Goal: Check status: Check status

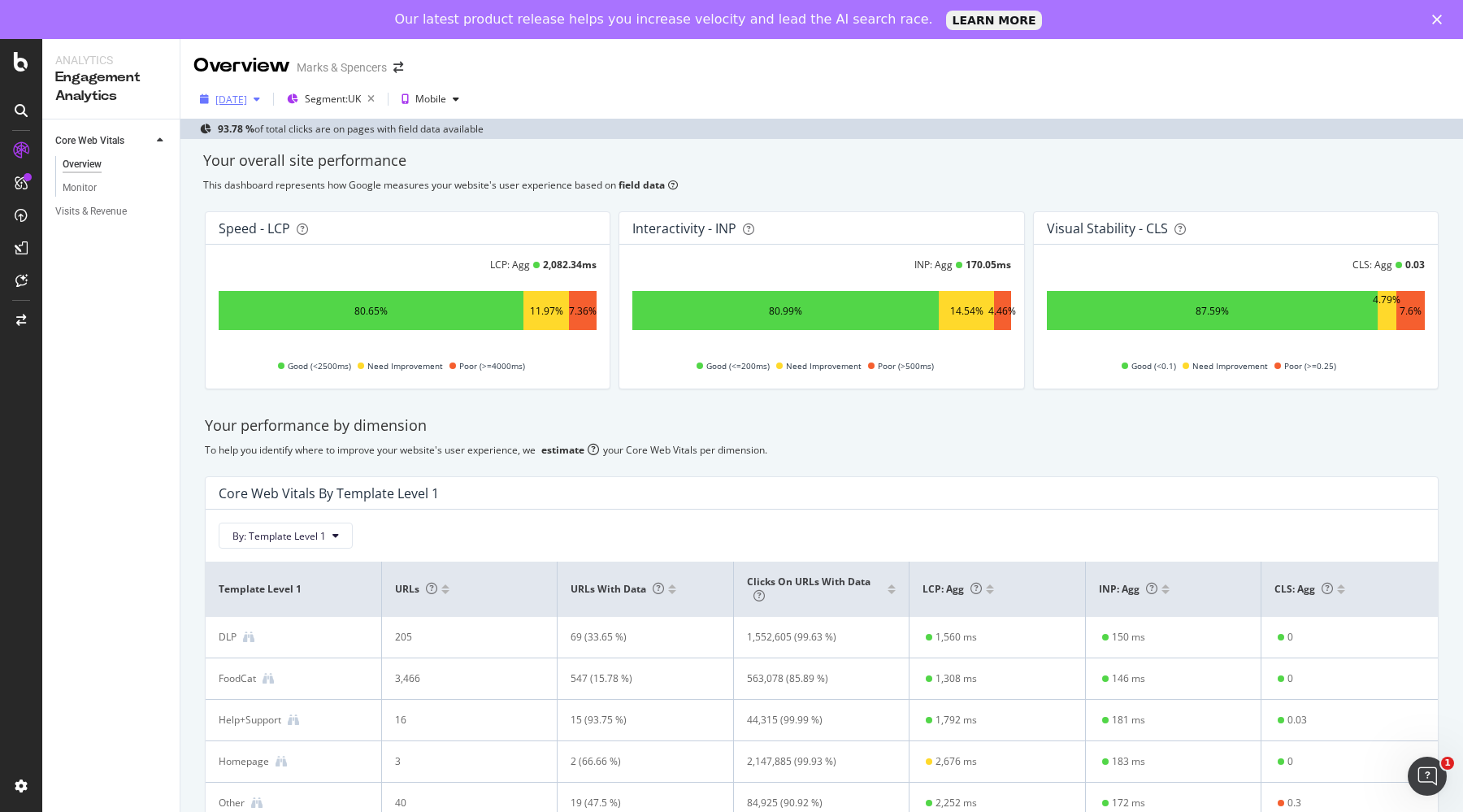
click at [226, 104] on div "[DATE]" at bounding box center [231, 100] width 31 height 14
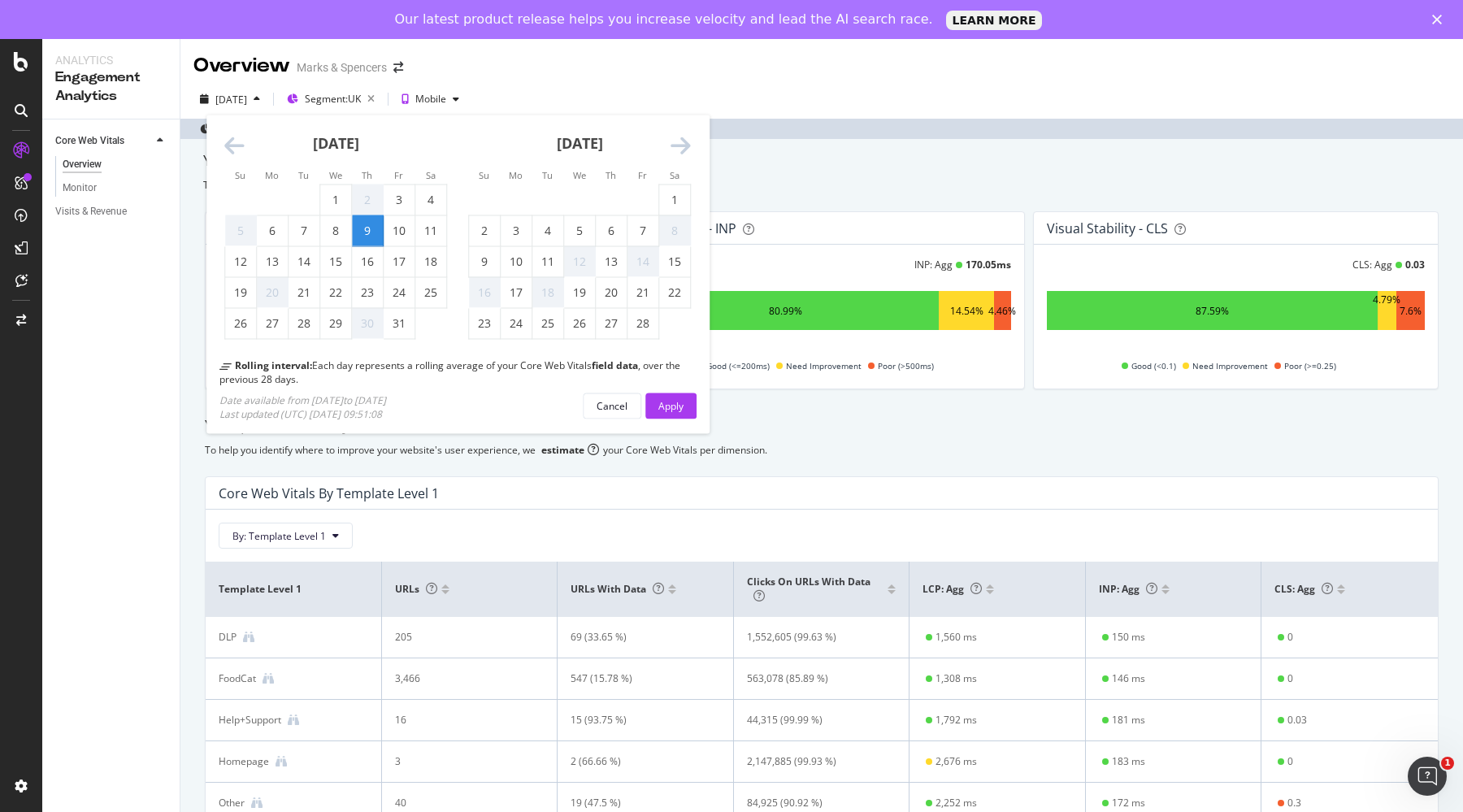
click at [679, 146] on icon "Move forward to switch to the next month." at bounding box center [681, 145] width 20 height 23
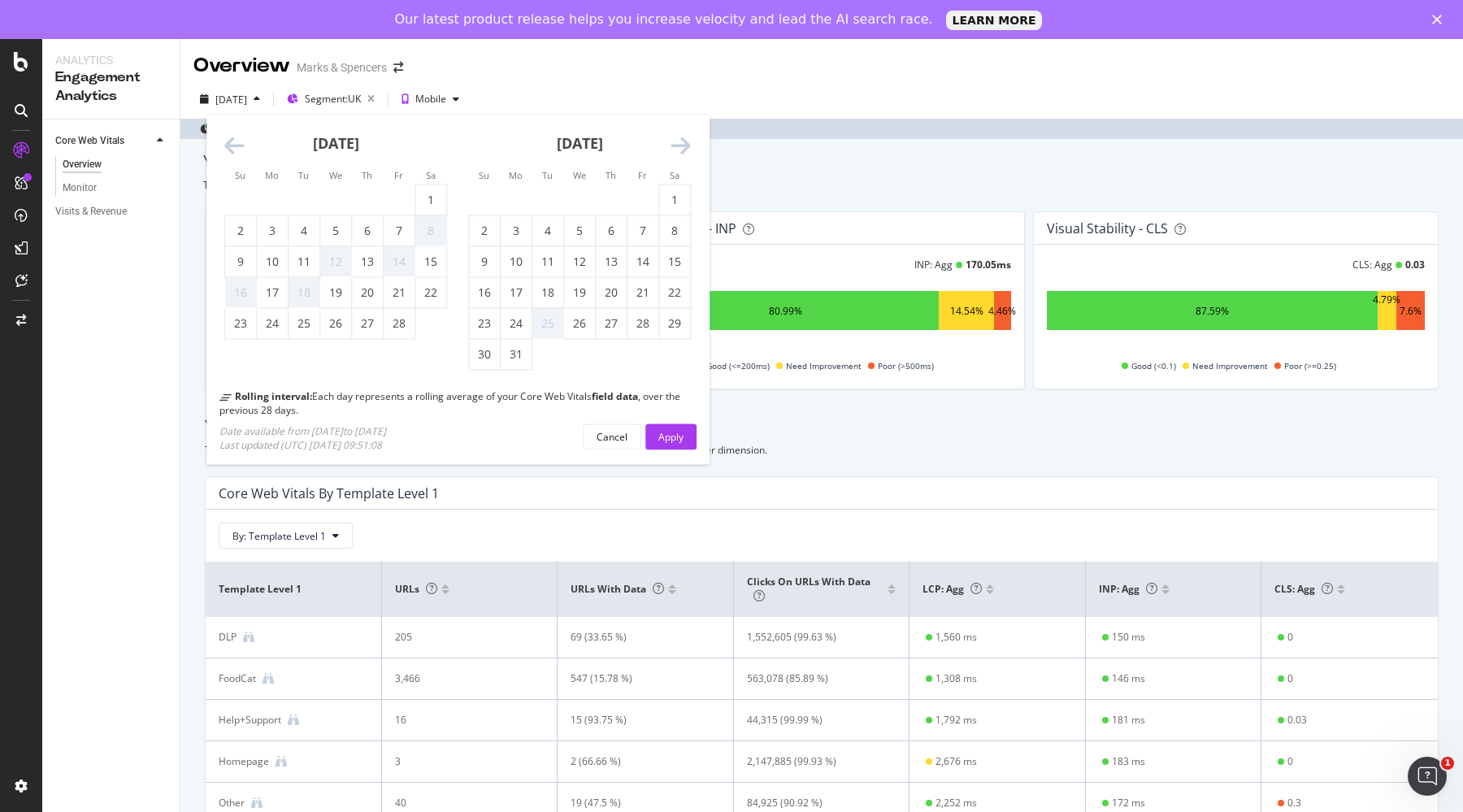
click at [679, 146] on icon "Move forward to switch to the next month." at bounding box center [681, 145] width 20 height 23
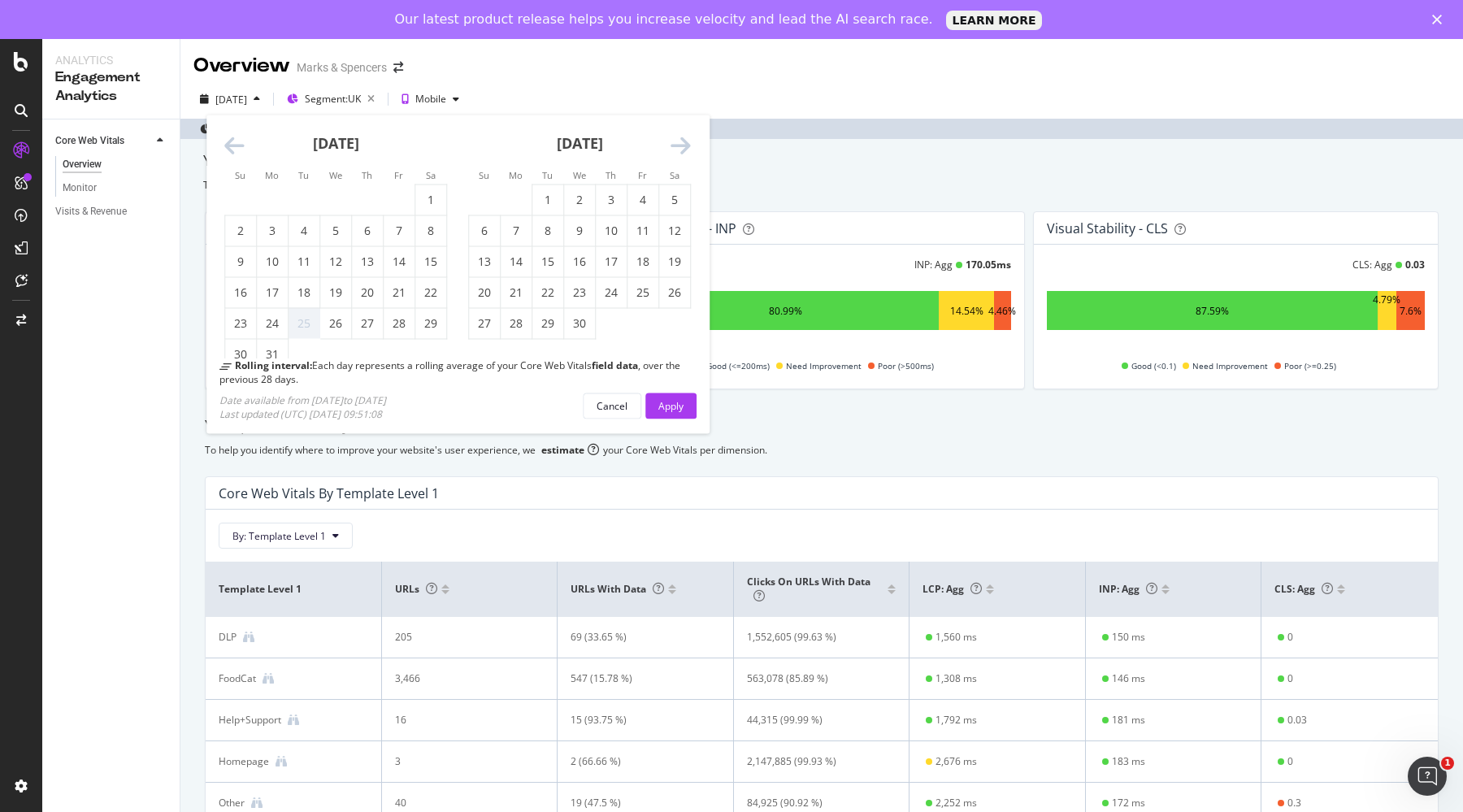
click at [679, 146] on icon "Move forward to switch to the next month." at bounding box center [681, 145] width 20 height 23
click at [678, 145] on icon "Move forward to switch to the next month." at bounding box center [681, 145] width 20 height 23
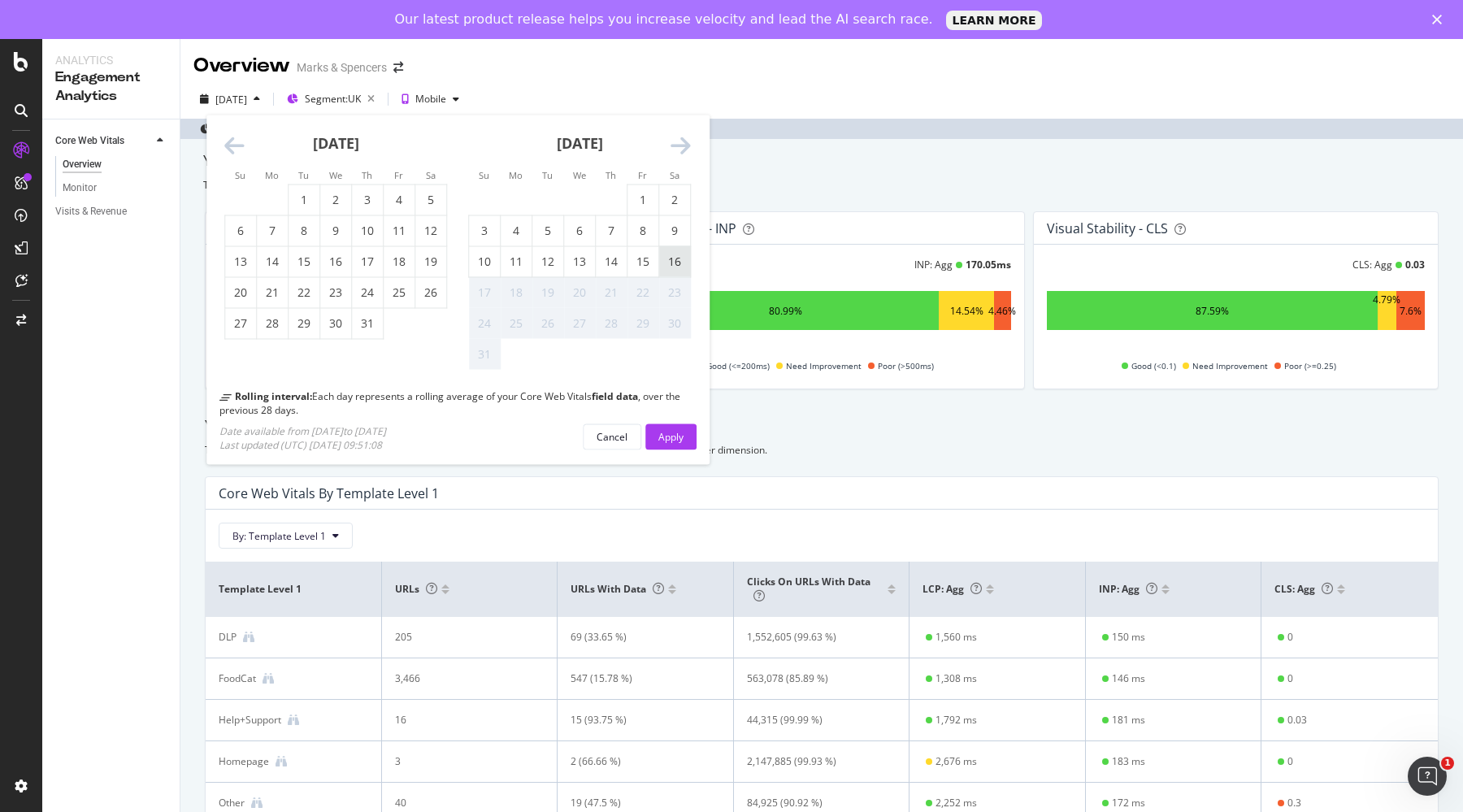
click at [672, 266] on div "16" at bounding box center [674, 261] width 31 height 16
click at [694, 429] on button "Apply" at bounding box center [671, 436] width 52 height 26
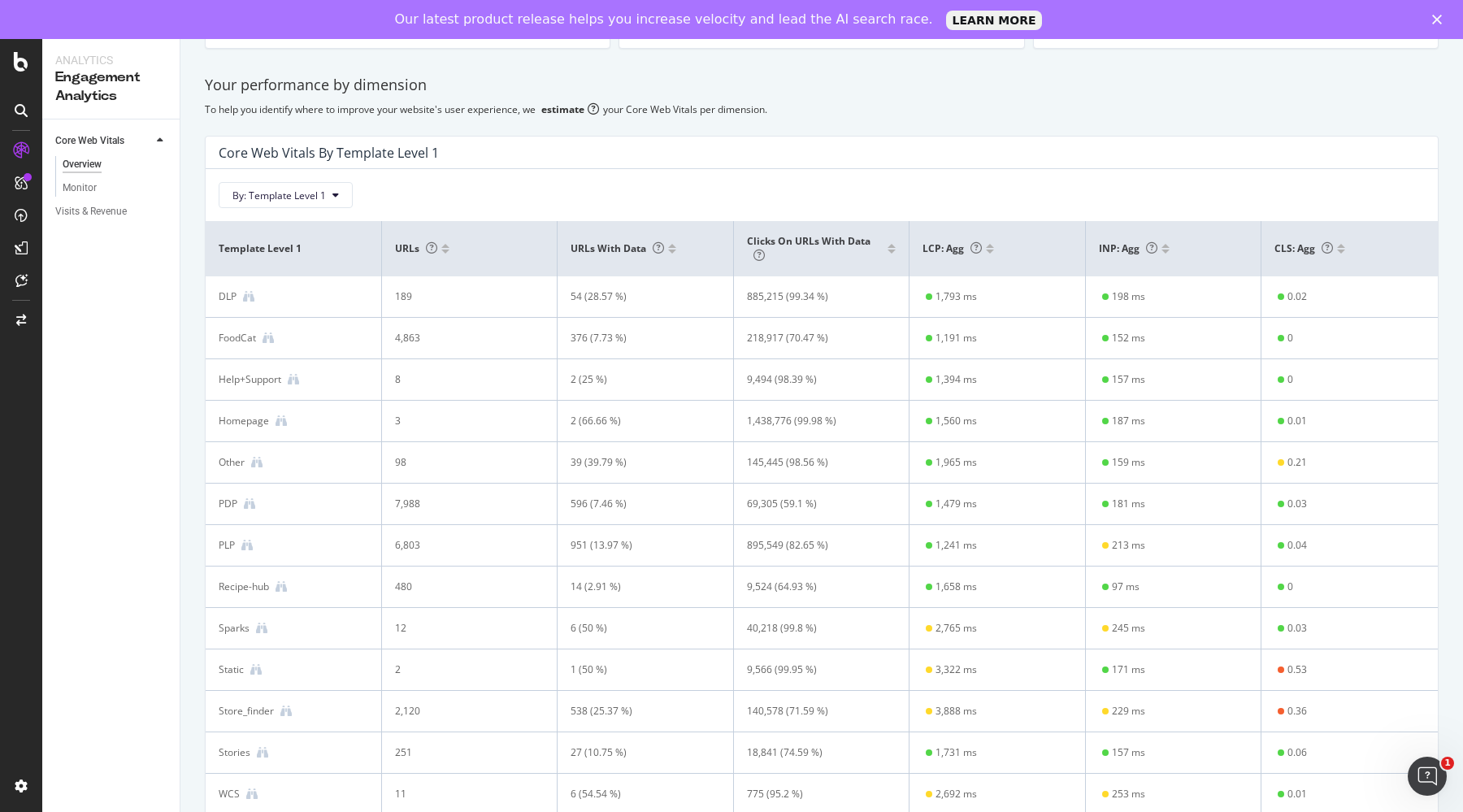
scroll to position [370, 0]
